Goal: Task Accomplishment & Management: Use online tool/utility

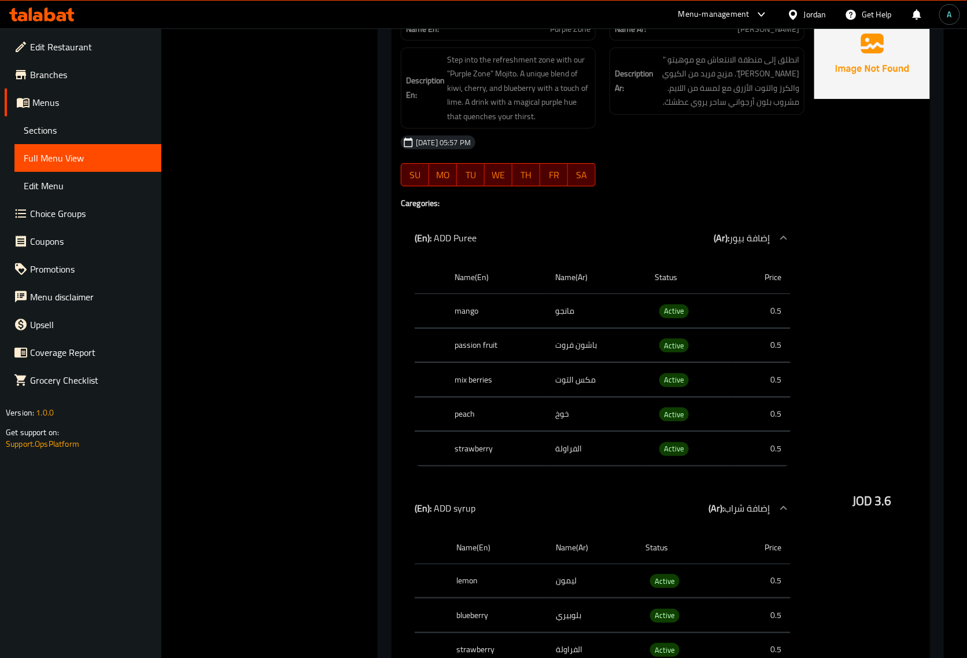
scroll to position [44494, 0]
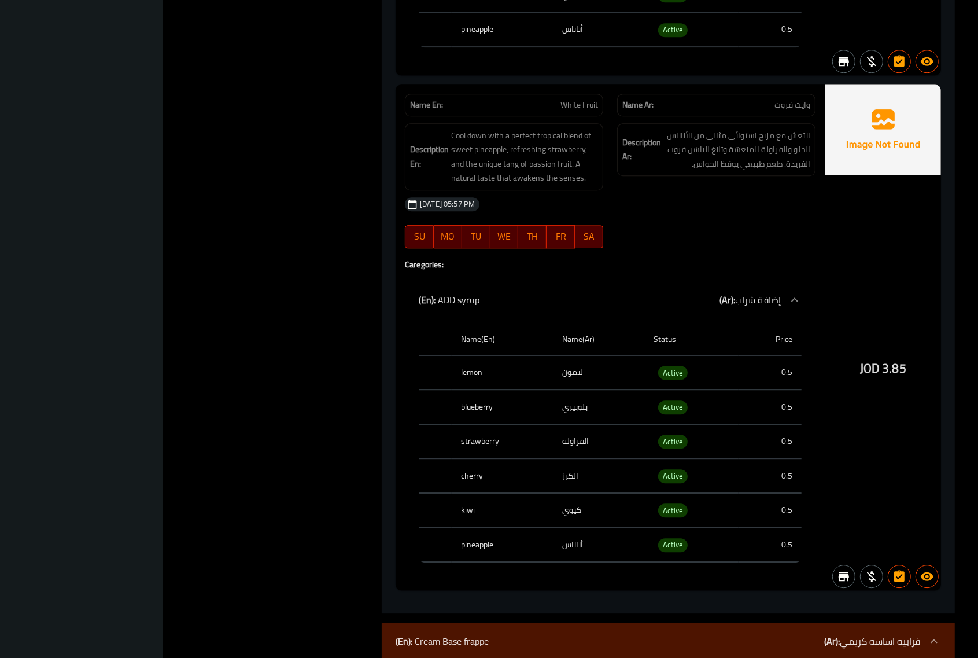
scroll to position [3246, 0]
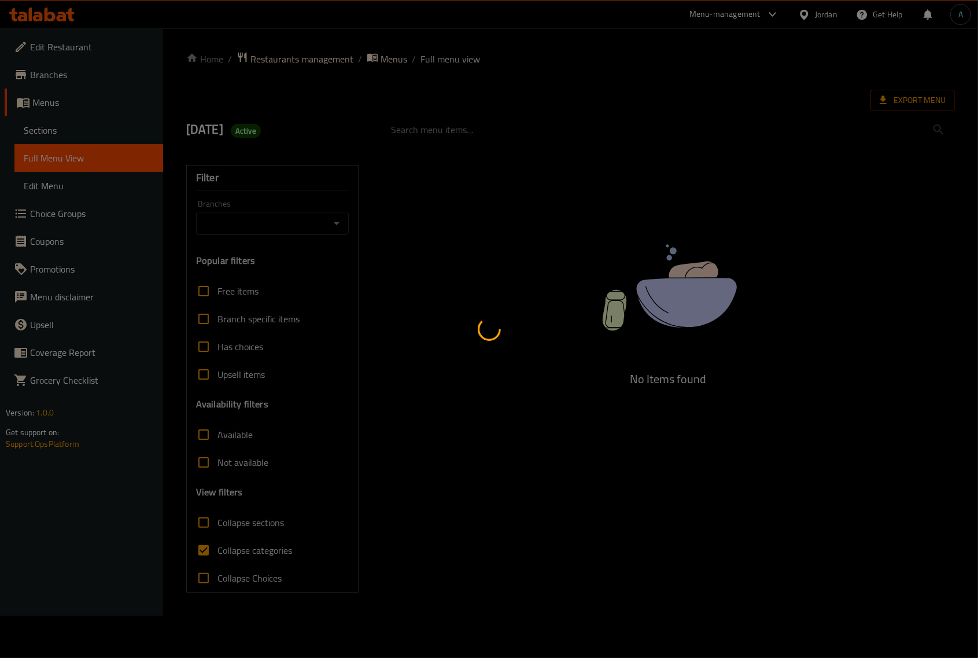
click at [264, 555] on div at bounding box center [489, 329] width 978 height 658
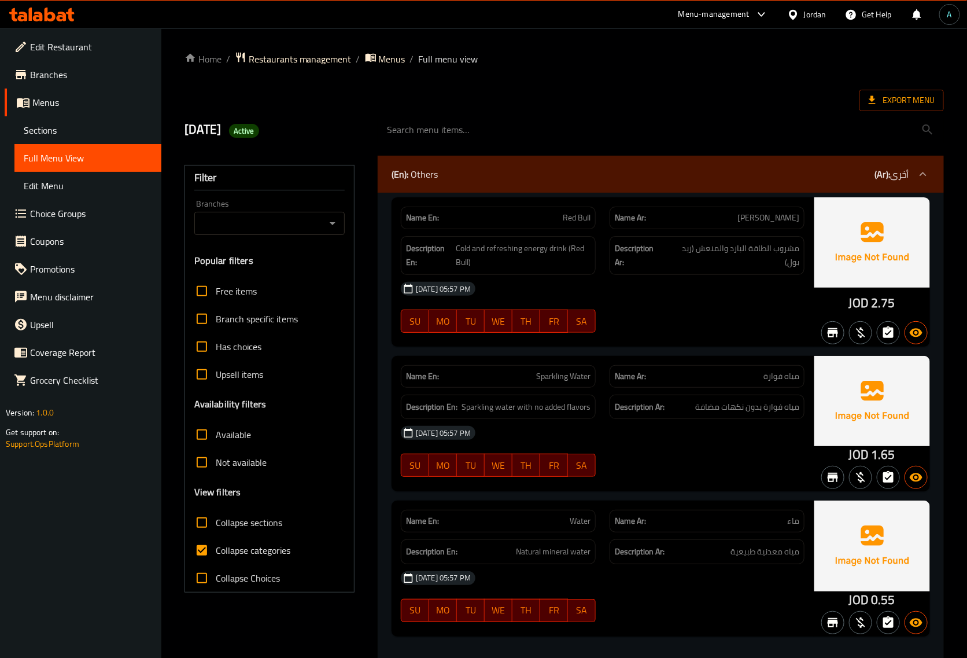
click at [264, 554] on span "Collapse categories" at bounding box center [253, 550] width 75 height 14
click at [216, 554] on input "Collapse categories" at bounding box center [202, 550] width 28 height 28
checkbox input "false"
click at [910, 95] on span "Export Menu" at bounding box center [902, 100] width 66 height 14
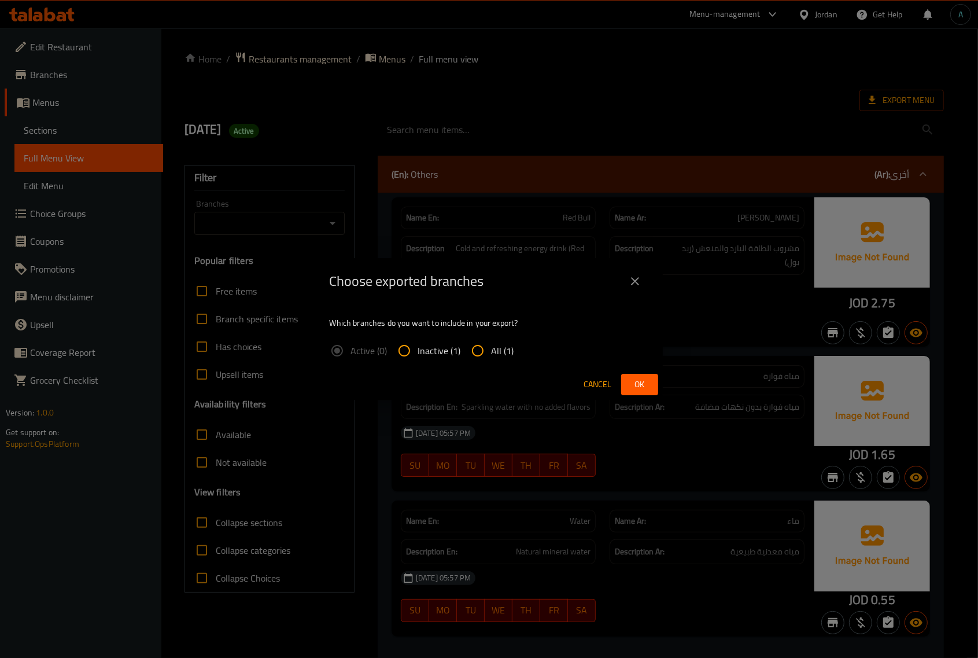
click at [510, 344] on span "All (1)" at bounding box center [503, 351] width 23 height 14
click at [492, 342] on input "All (1)" at bounding box center [478, 351] width 28 height 28
radio input "true"
click at [641, 386] on span "Ok" at bounding box center [640, 384] width 19 height 14
